Goal: Transaction & Acquisition: Obtain resource

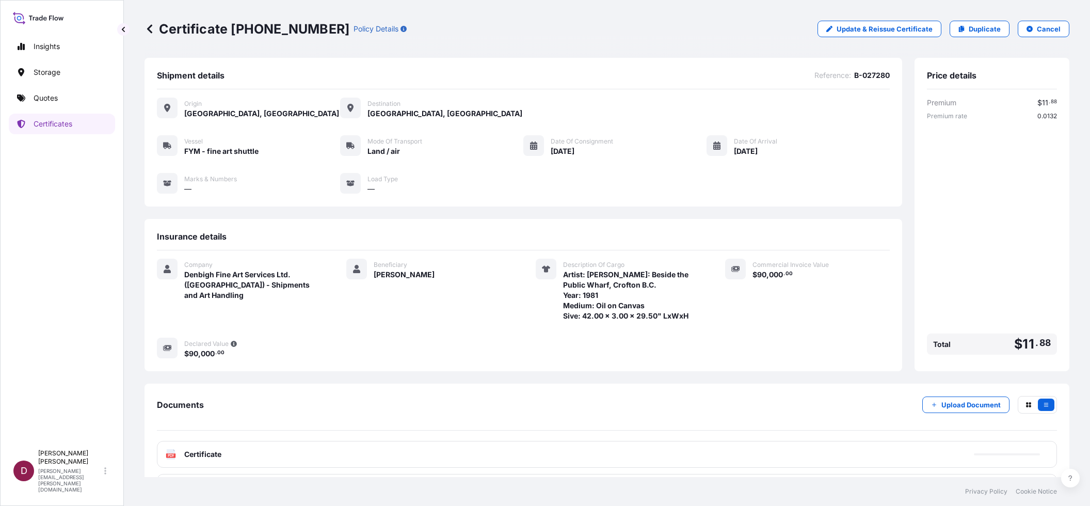
scroll to position [44, 0]
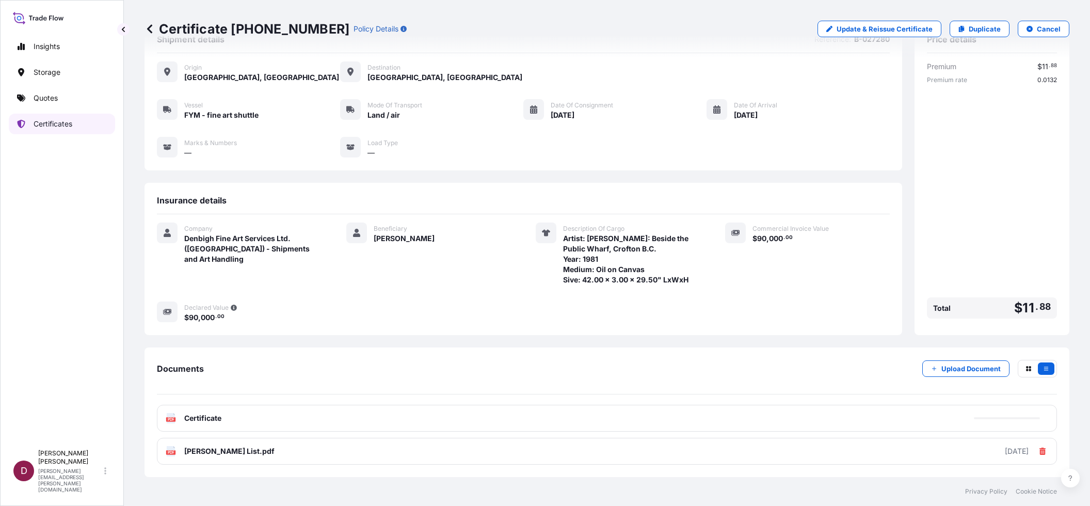
click at [37, 122] on p "Certificates" at bounding box center [53, 124] width 39 height 10
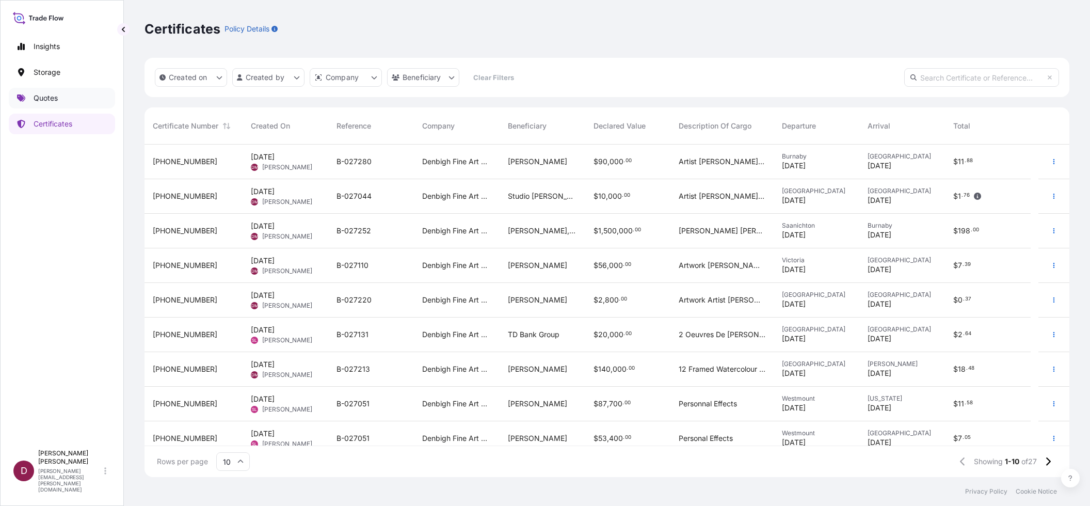
click at [63, 101] on link "Quotes" at bounding box center [62, 98] width 106 height 21
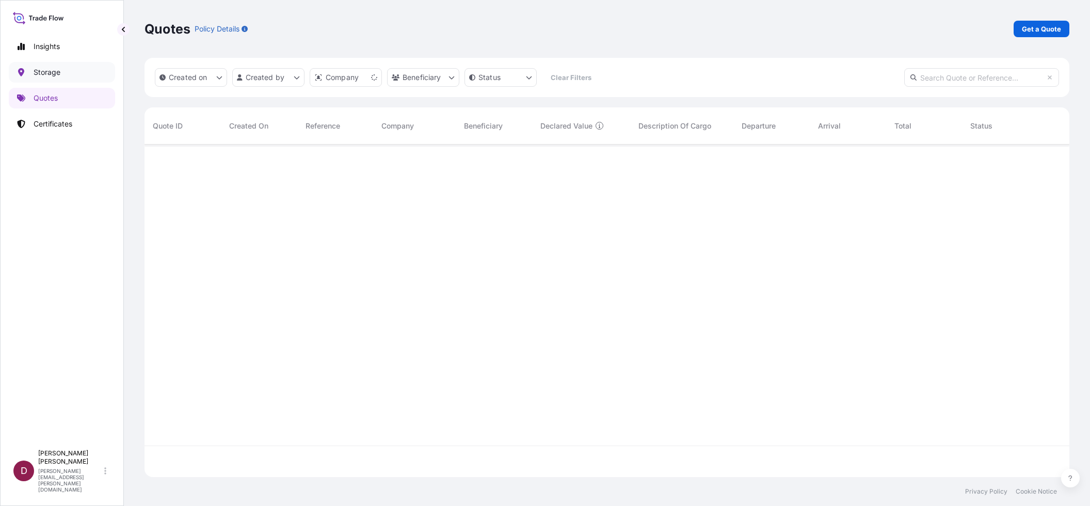
scroll to position [330, 917]
click at [1037, 25] on p "Get a Quote" at bounding box center [1041, 29] width 39 height 10
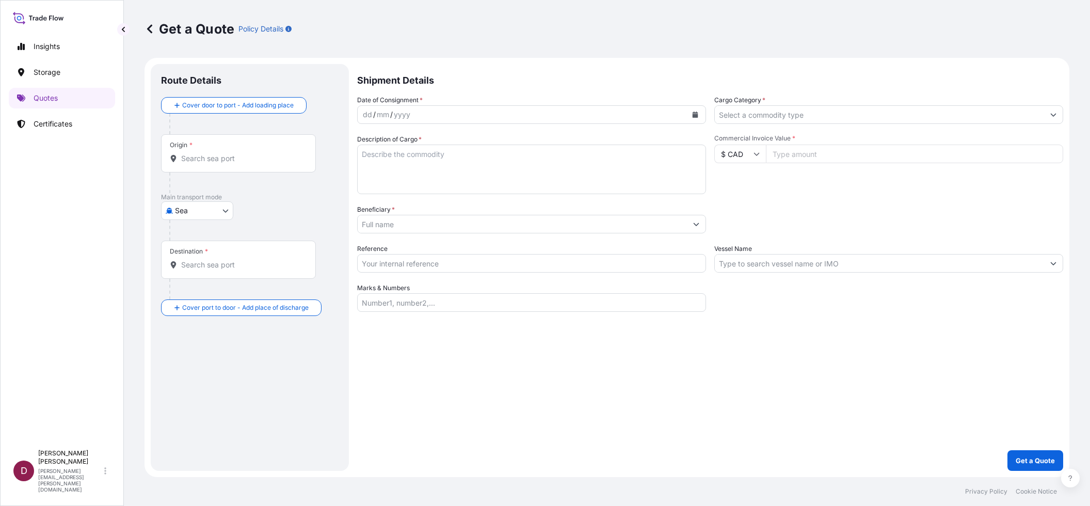
click at [203, 210] on body "Insights Storage Quotes Certificates D [PERSON_NAME] [PERSON_NAME][EMAIL_ADDRES…" at bounding box center [545, 253] width 1090 height 506
click at [210, 309] on span "Land / Air" at bounding box center [197, 311] width 33 height 10
select select "Land / Air"
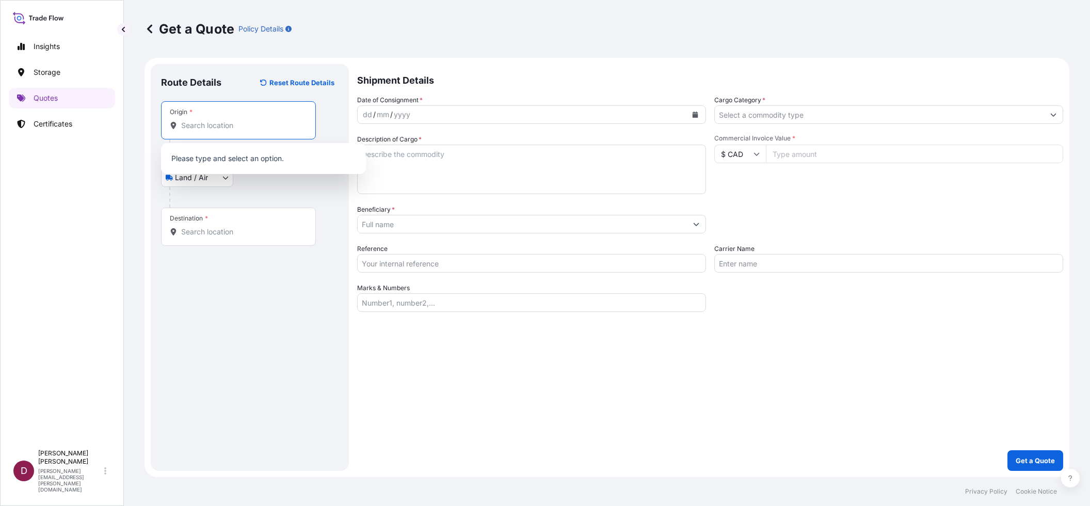
click at [219, 125] on input "Origin *" at bounding box center [242, 125] width 122 height 10
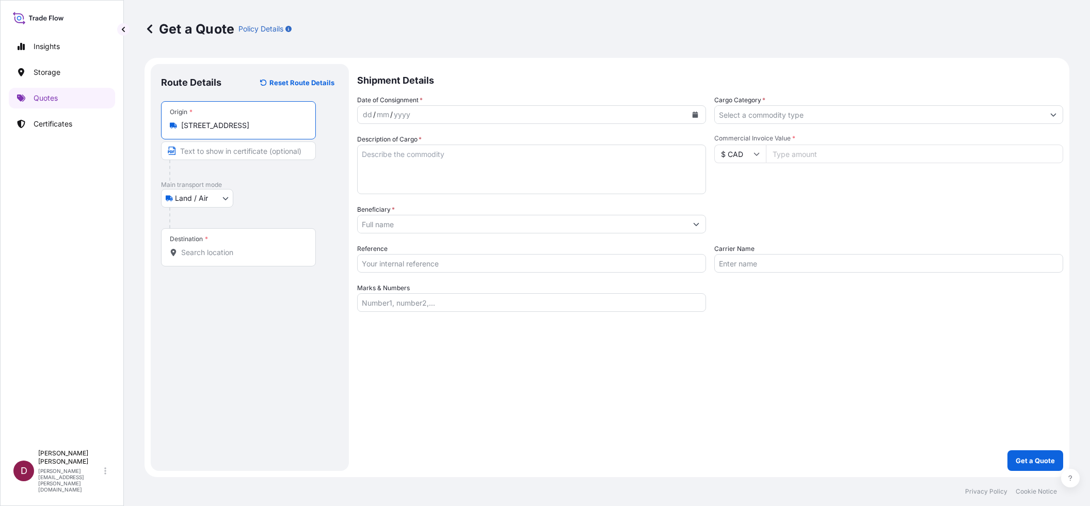
type input "[STREET_ADDRESS]"
click at [220, 152] on input "Text to appear on certificate" at bounding box center [238, 150] width 155 height 19
type input "DenbighFAS"
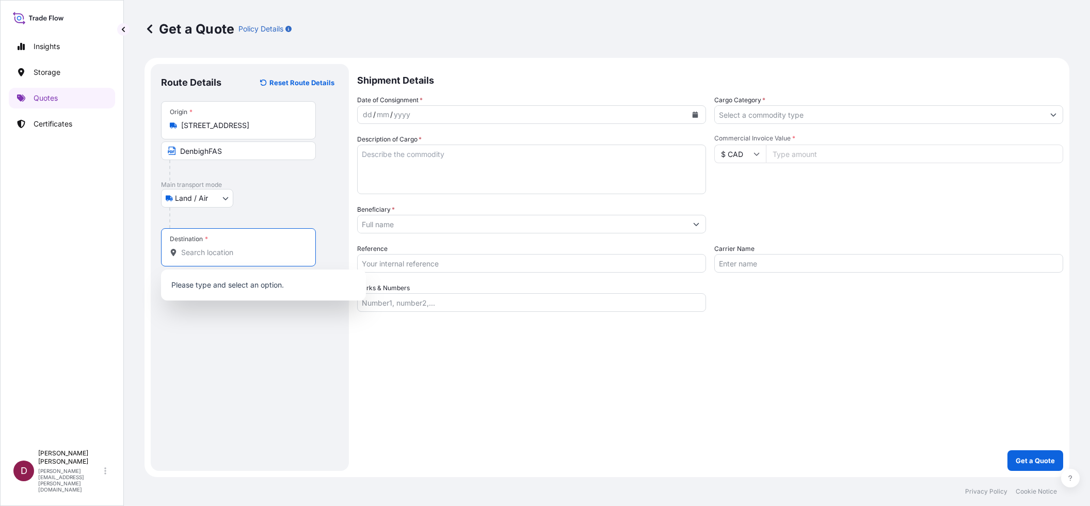
click at [201, 250] on input "Destination *" at bounding box center [242, 252] width 122 height 10
paste input "[STREET_ADDRESS]"
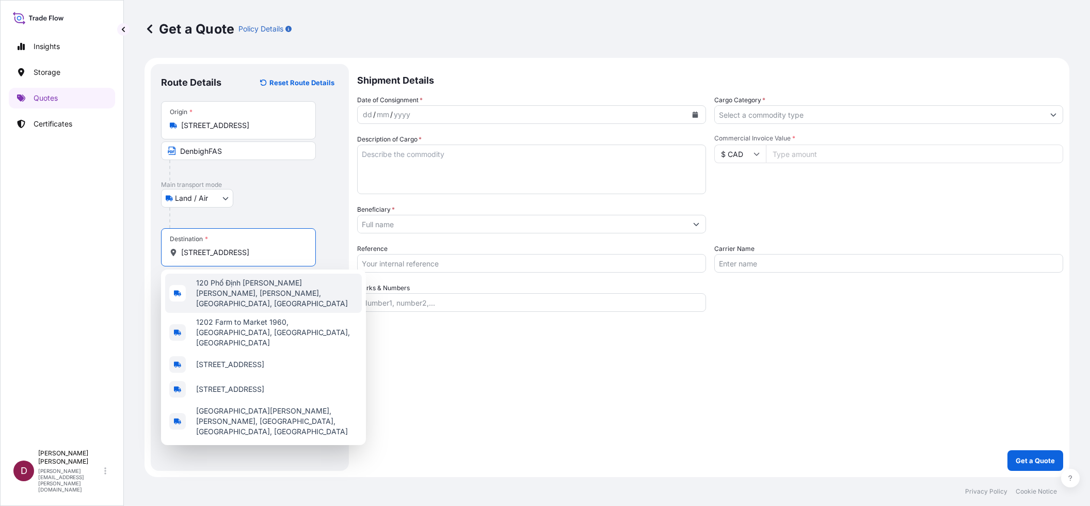
click at [218, 253] on input "[STREET_ADDRESS]" at bounding box center [242, 252] width 122 height 10
click at [110, 362] on div "Insights Storage Quotes Certificates" at bounding box center [62, 236] width 106 height 418
drag, startPoint x: 214, startPoint y: 252, endPoint x: 178, endPoint y: 252, distance: 35.6
click at [178, 252] on div "[STREET_ADDRESS]" at bounding box center [238, 252] width 137 height 10
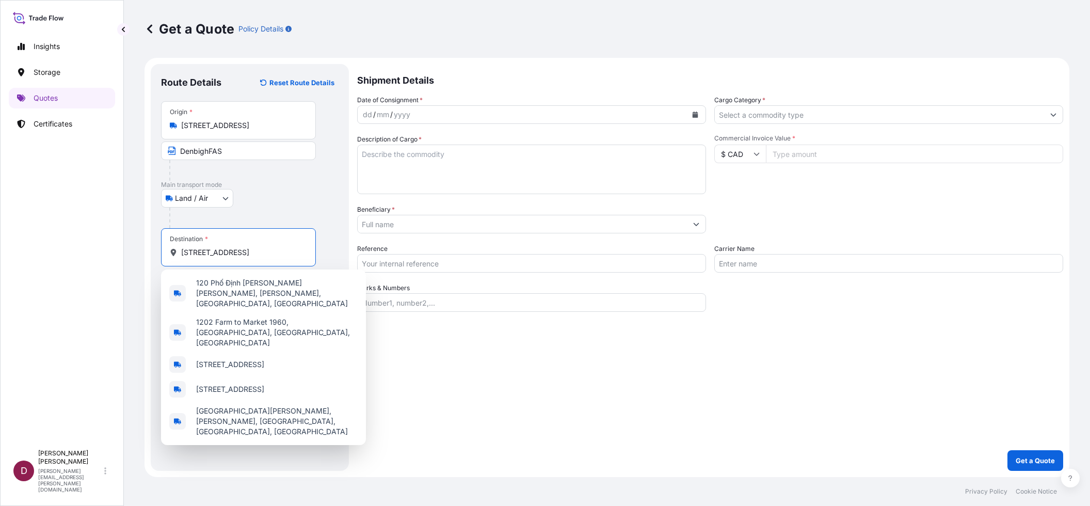
click at [197, 250] on input "[STREET_ADDRESS]" at bounding box center [242, 252] width 122 height 10
drag, startPoint x: 199, startPoint y: 252, endPoint x: 183, endPoint y: 256, distance: 16.3
click at [183, 256] on input "[STREET_ADDRESS]" at bounding box center [242, 252] width 122 height 10
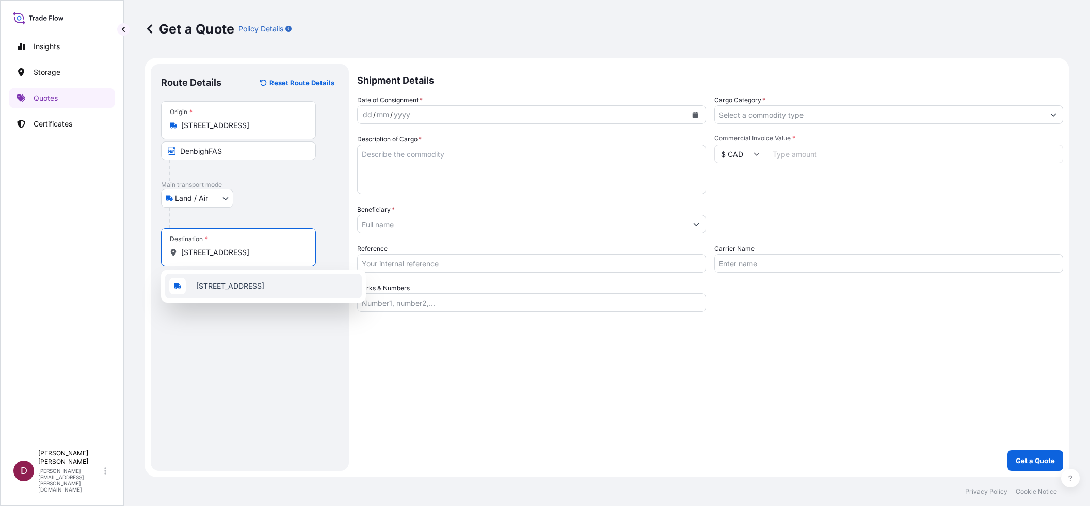
click at [252, 282] on span "[STREET_ADDRESS]" at bounding box center [230, 286] width 68 height 10
type input "[STREET_ADDRESS]"
click at [199, 275] on input "Text to appear on certificate" at bounding box center [238, 277] width 155 height 19
type input "[PERSON_NAME]"
click at [241, 330] on div "Route Details Reset Route Details Place of loading Road / [GEOGRAPHIC_DATA] / I…" at bounding box center [250, 267] width 178 height 386
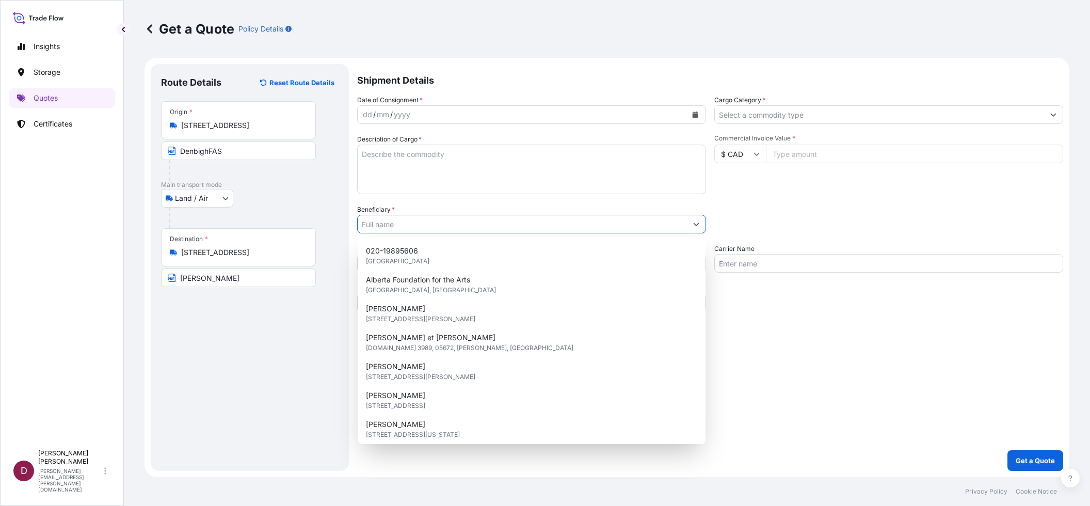
click at [387, 221] on input "Beneficiary *" at bounding box center [522, 224] width 329 height 19
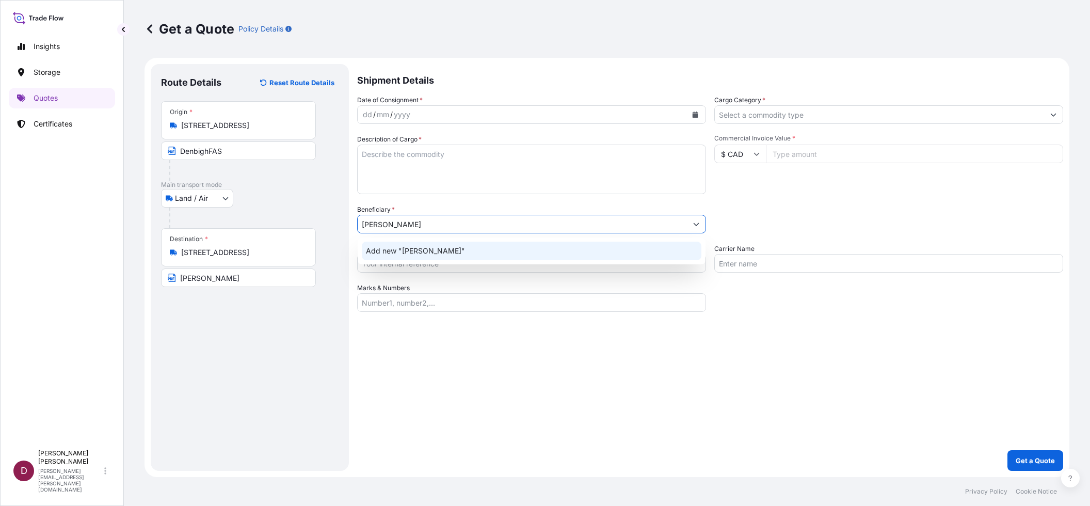
click at [388, 251] on span "Add new "[PERSON_NAME]"" at bounding box center [415, 251] width 99 height 10
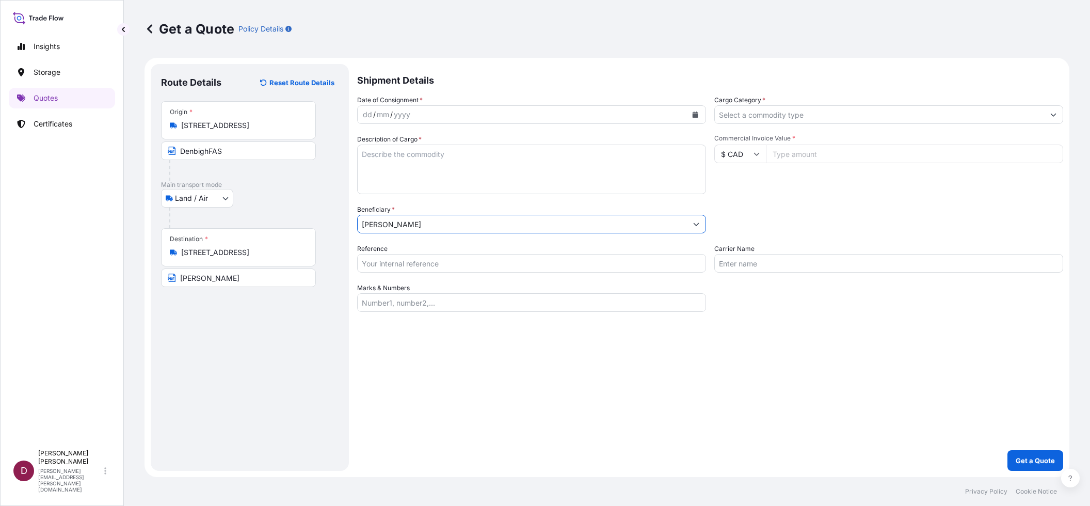
type input "[PERSON_NAME]"
click at [441, 108] on div "dd / mm / yyyy" at bounding box center [522, 114] width 329 height 19
click at [696, 118] on button "Calendar" at bounding box center [695, 114] width 17 height 17
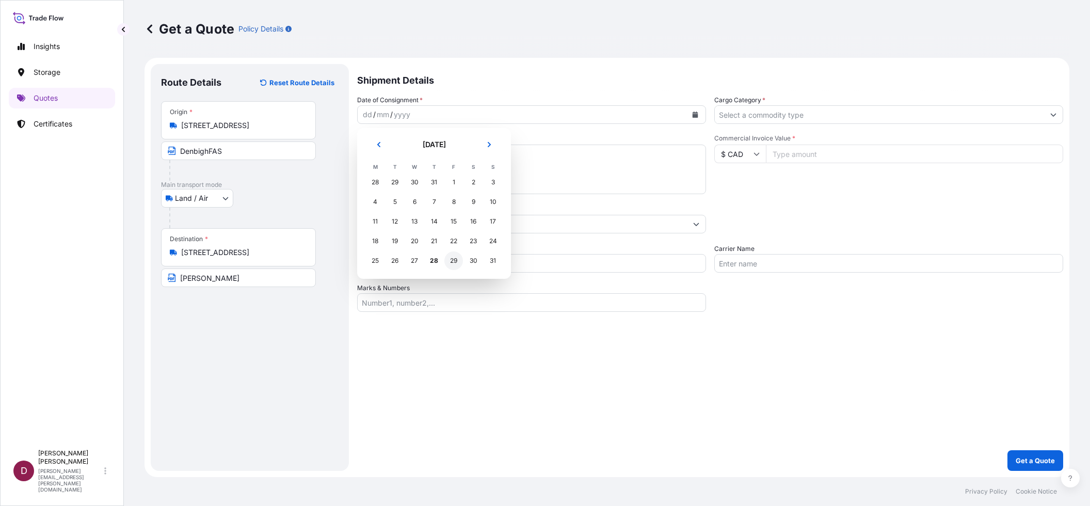
click at [453, 259] on div "29" at bounding box center [453, 260] width 19 height 19
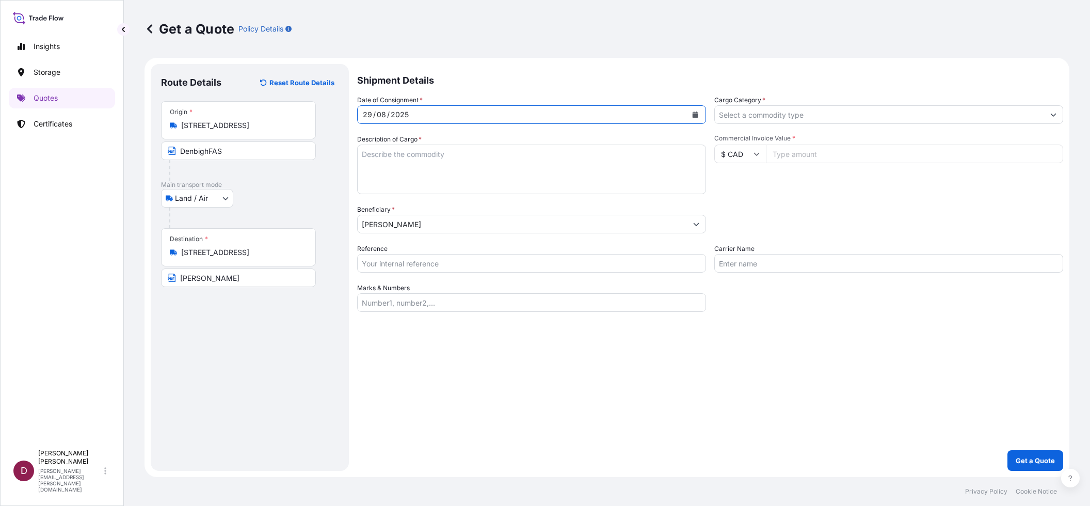
click at [730, 113] on input "Cargo Category *" at bounding box center [879, 114] width 329 height 19
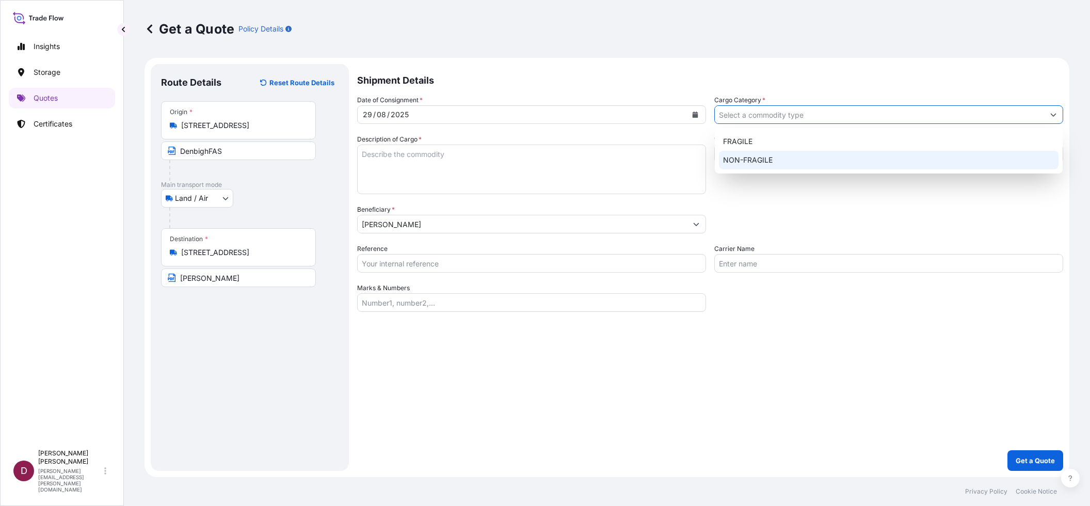
click at [735, 161] on div "NON-FRAGILE" at bounding box center [889, 160] width 340 height 19
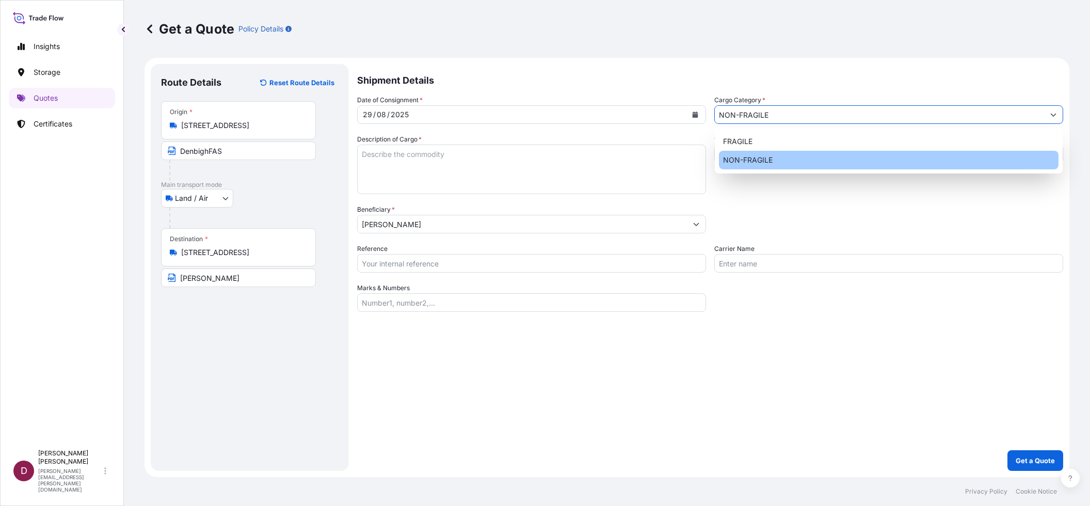
type input "NON-FRAGILE"
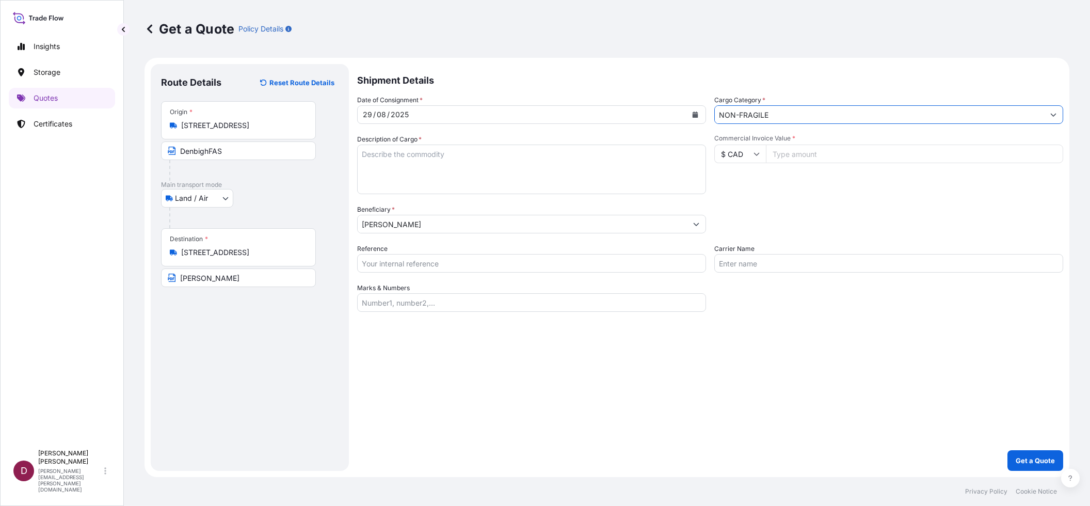
click at [793, 154] on input "Commercial Invoice Value *" at bounding box center [914, 154] width 297 height 19
type input "40000"
click at [787, 190] on div "Commercial Invoice Value * $ CAD 40000" at bounding box center [888, 164] width 349 height 60
click at [743, 266] on input "Carrier Name" at bounding box center [888, 263] width 349 height 19
type input "FYM - fine art shuttle"
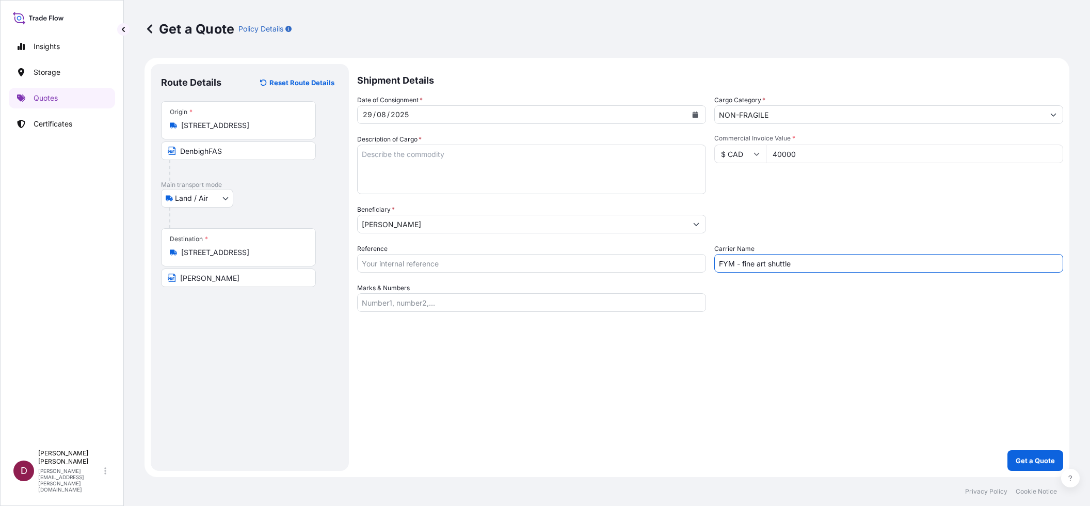
click at [389, 263] on input "Reference" at bounding box center [531, 263] width 349 height 19
paste input "B-027283"
type input "B-027283"
click at [378, 152] on textarea "Description of Cargo *" at bounding box center [531, 170] width 349 height 50
paste textarea "[PERSON_NAME] A Typical Pioneer Homestead in Eastern Canada Oil on Canvas N/A N…"
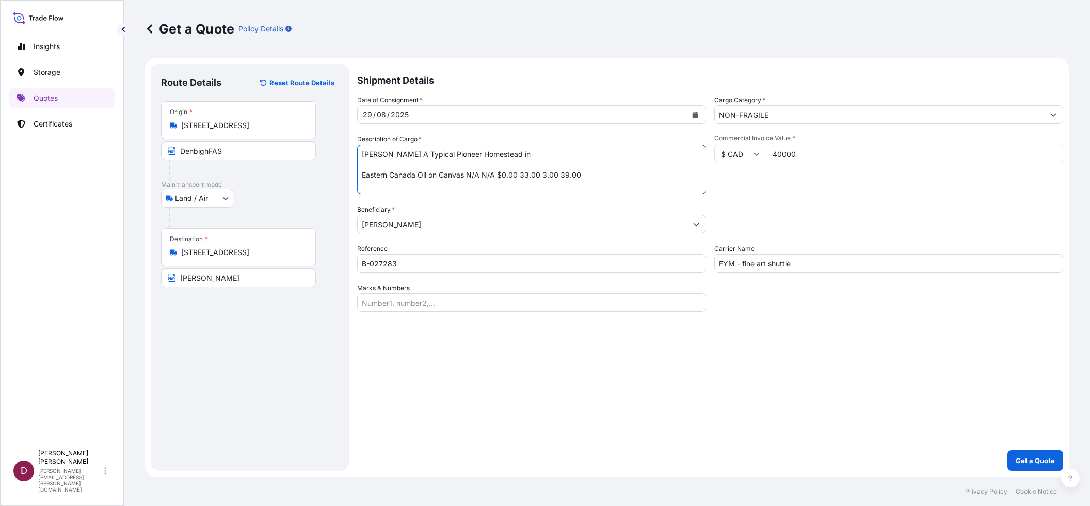
drag, startPoint x: 465, startPoint y: 174, endPoint x: 516, endPoint y: 173, distance: 51.6
click at [516, 173] on textarea "[PERSON_NAME] A Typical Pioneer Homestead in Eastern Canada Oil on Canvas N/A N…" at bounding box center [531, 170] width 349 height 50
click at [428, 165] on textarea "[PERSON_NAME] A Typical Pioneer Homestead in Eastern Canada Oil on Canvas 33.00…" at bounding box center [531, 170] width 349 height 50
click at [407, 156] on textarea "[PERSON_NAME] A Typical Pioneer Homestead in Eastern Canada Oil on Canvas 33.00…" at bounding box center [531, 170] width 349 height 50
click at [384, 178] on textarea "[PERSON_NAME] Title: A Typical Pioneer Homestead in Eastern Canada Oil on Canva…" at bounding box center [531, 170] width 349 height 50
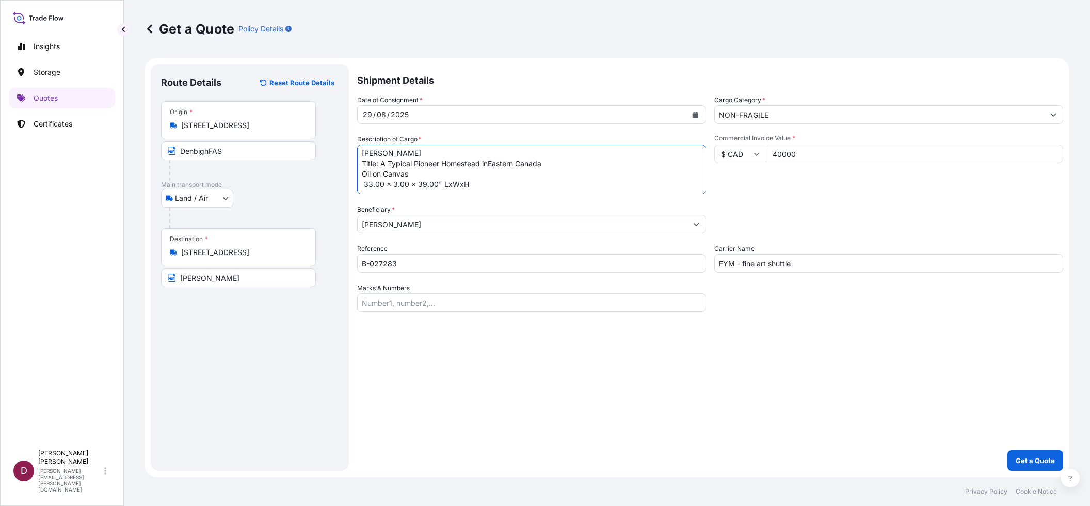
scroll to position [1, 0]
click at [361, 154] on textarea "[PERSON_NAME] Title: A Typical Pioneer Homestead in [GEOGRAPHIC_DATA] Oil on Ca…" at bounding box center [531, 170] width 349 height 50
type textarea "Artist: [PERSON_NAME]: A Typical Pioneer Homestead in [GEOGRAPHIC_DATA] Oil on …"
click at [1039, 459] on p "Get a Quote" at bounding box center [1035, 460] width 39 height 10
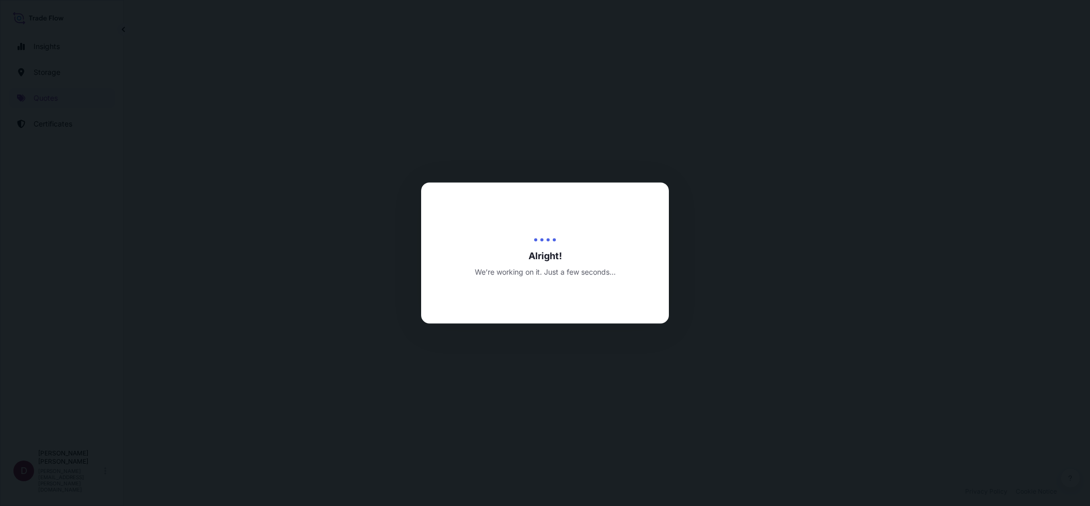
select select "Land / Air"
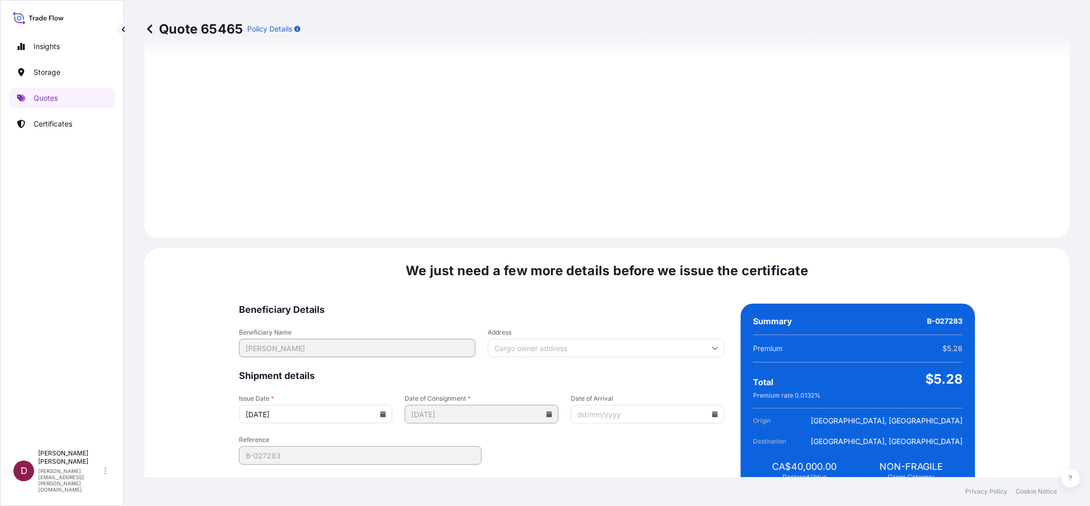
scroll to position [958, 0]
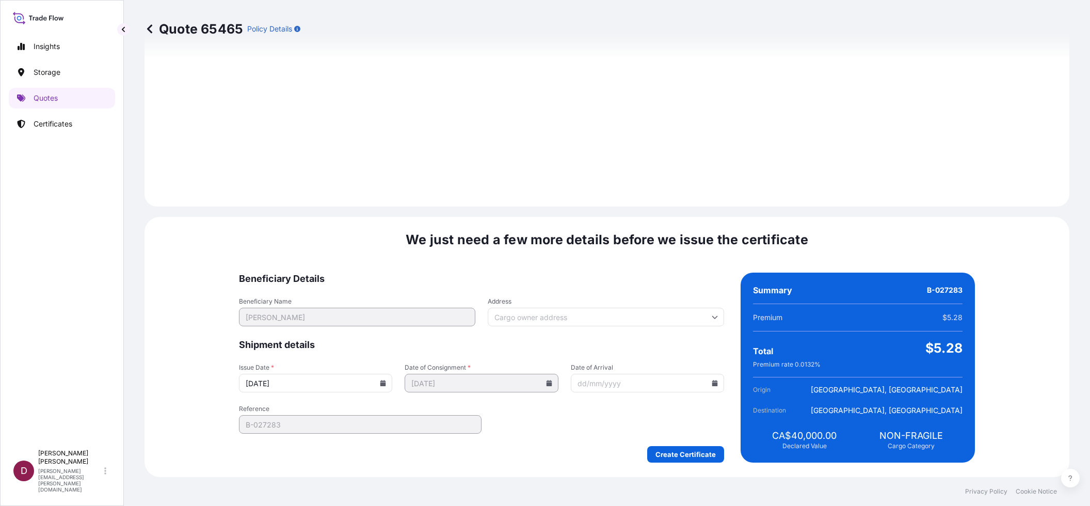
click at [602, 321] on input "Address" at bounding box center [606, 317] width 236 height 19
paste input "[STREET_ADDRESS]"
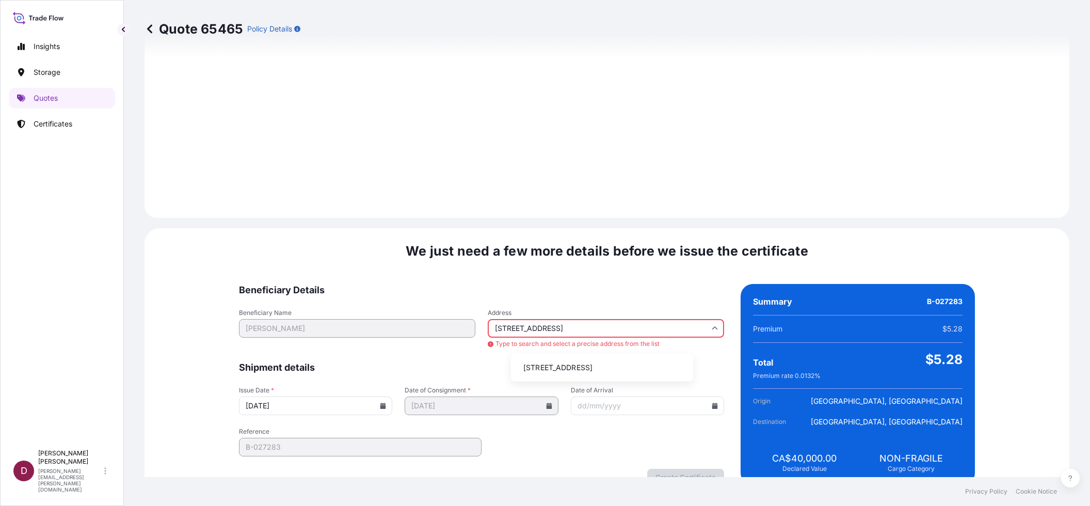
click at [565, 362] on li "[STREET_ADDRESS]" at bounding box center [602, 368] width 174 height 20
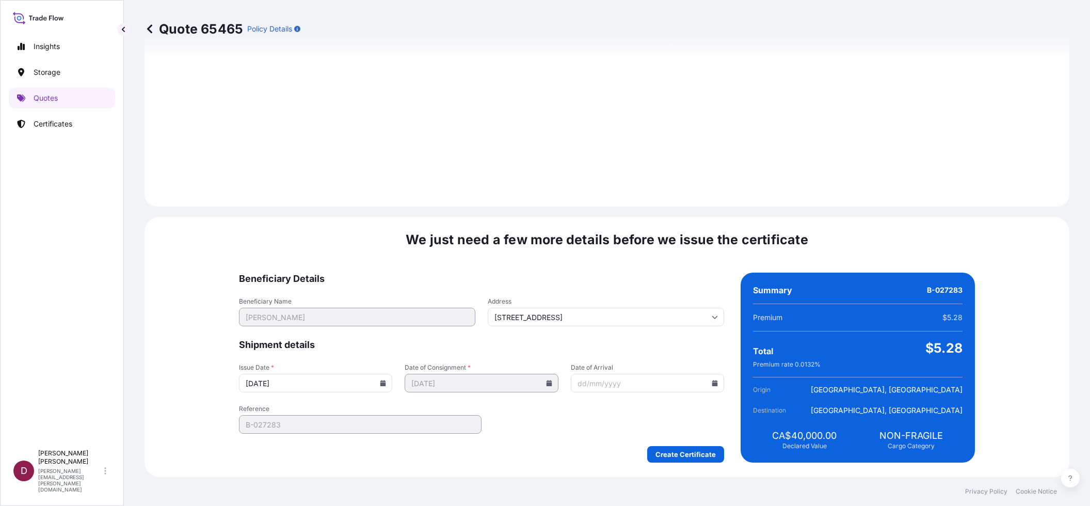
click at [570, 316] on input "[STREET_ADDRESS]" at bounding box center [606, 317] width 236 height 19
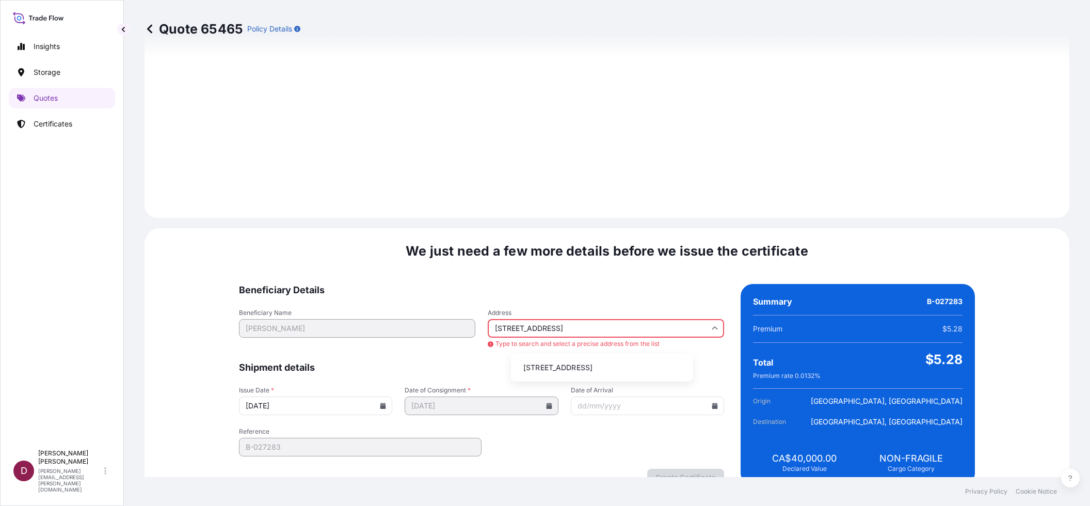
click at [583, 368] on li "[STREET_ADDRESS]" at bounding box center [602, 368] width 174 height 20
type input "[STREET_ADDRESS]"
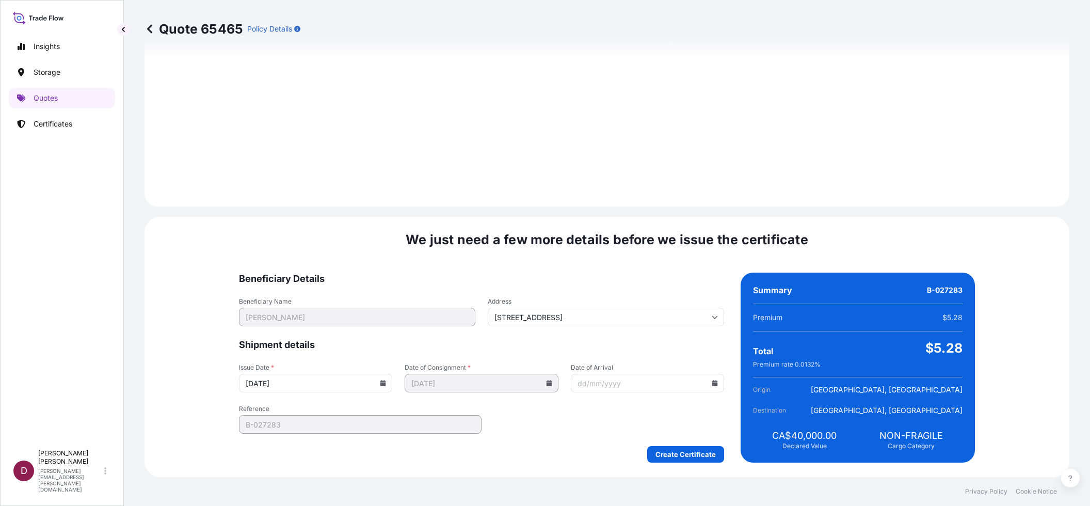
click at [621, 384] on input "Date of Arrival" at bounding box center [647, 383] width 153 height 19
click at [712, 382] on icon at bounding box center [715, 383] width 6 height 6
click at [706, 212] on button at bounding box center [704, 209] width 17 height 17
click at [634, 252] on button "4" at bounding box center [634, 252] width 17 height 17
type input "[DATE]"
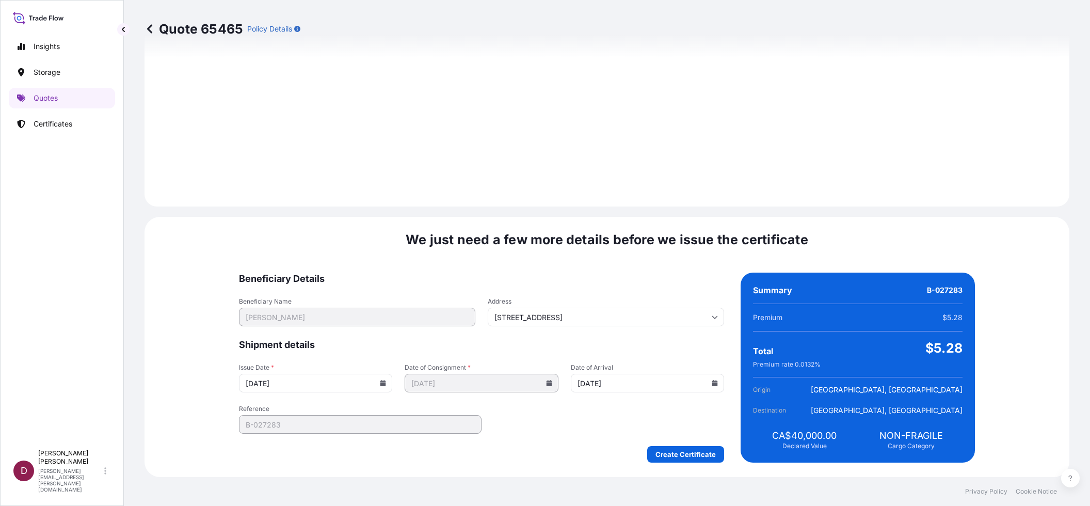
click at [680, 384] on input "[DATE]" at bounding box center [647, 383] width 153 height 19
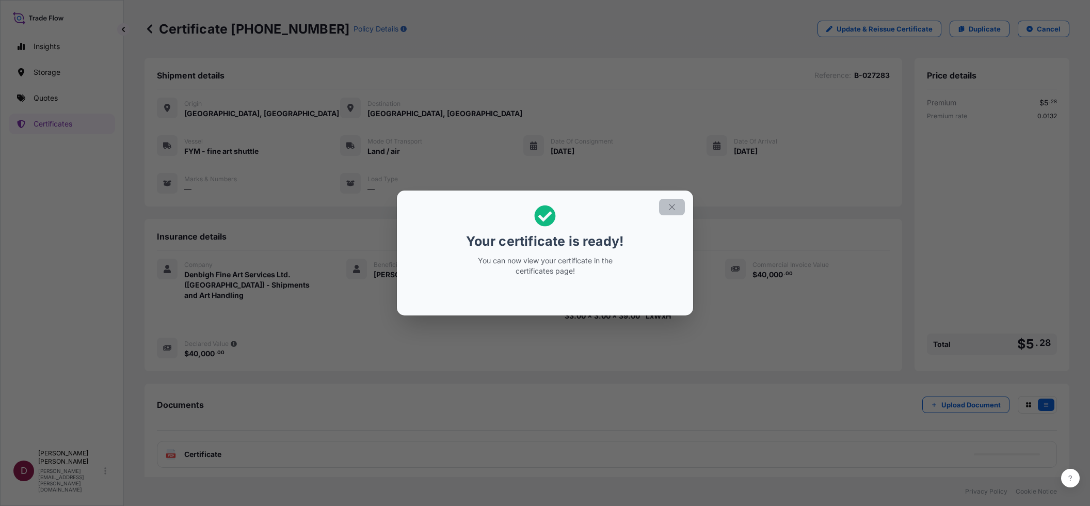
click at [673, 209] on icon "button" at bounding box center [671, 206] width 9 height 9
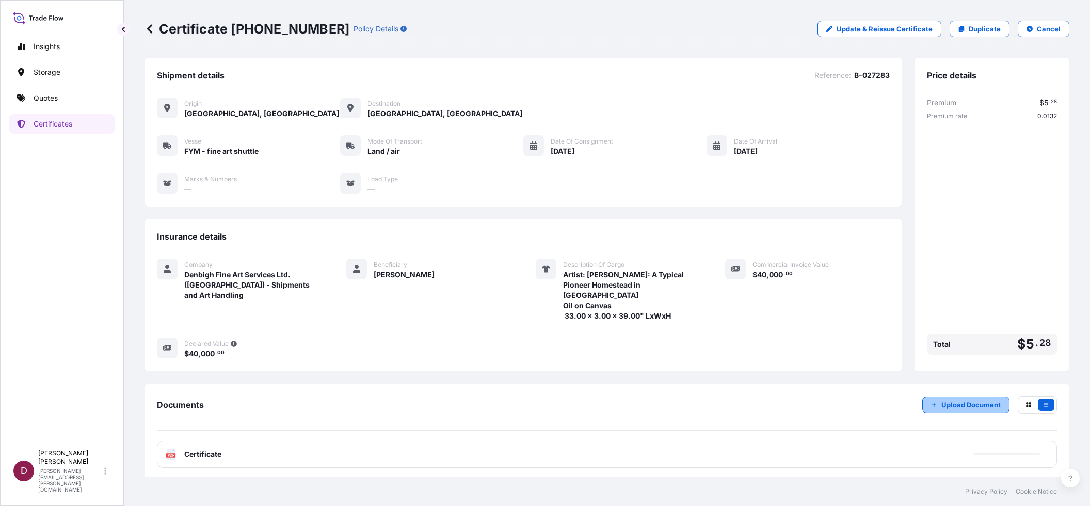
click at [934, 407] on button "Upload Document" at bounding box center [966, 404] width 87 height 17
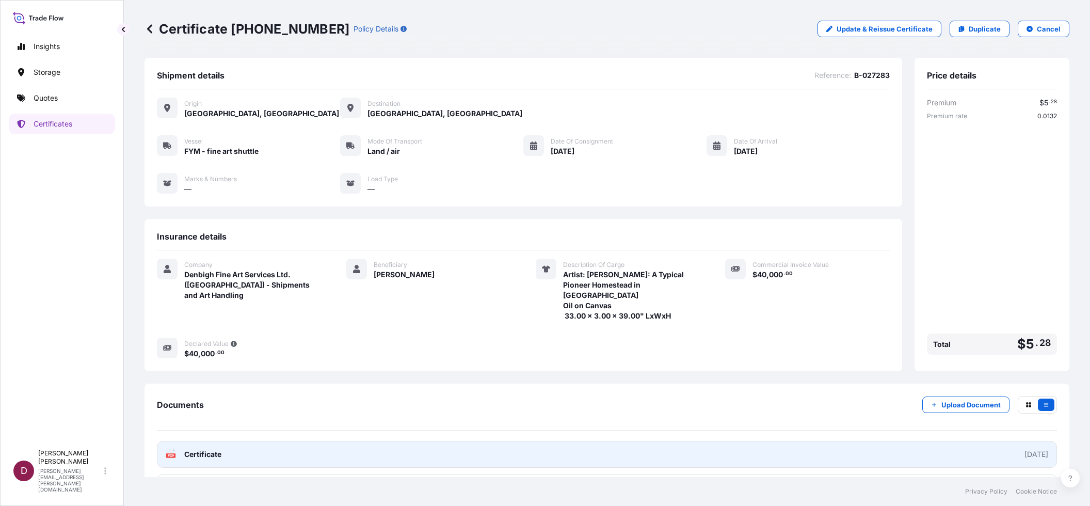
click at [217, 452] on span "Certificate" at bounding box center [202, 454] width 37 height 10
